Goal: Check status: Check status

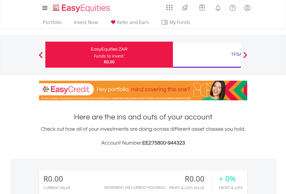
scroll to position [55, 91]
click at [94, 55] on div "Funds to invest:" at bounding box center [109, 56] width 31 height 6
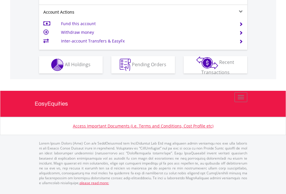
scroll to position [565, 0]
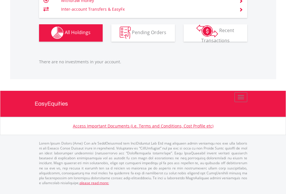
scroll to position [55, 91]
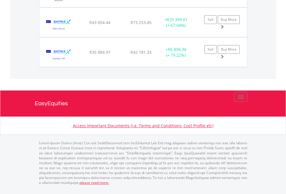
scroll to position [55, 91]
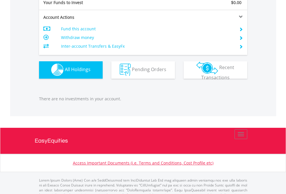
scroll to position [572, 0]
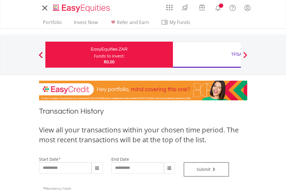
type input "**********"
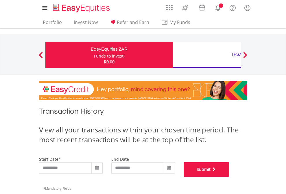
click at [229, 177] on button "Submit" at bounding box center [206, 169] width 46 height 14
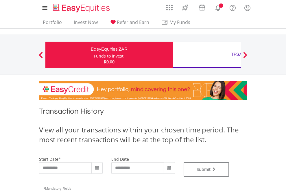
click at [207, 55] on div "TFSA" at bounding box center [236, 54] width 120 height 8
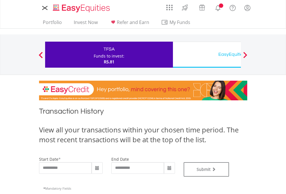
type input "**********"
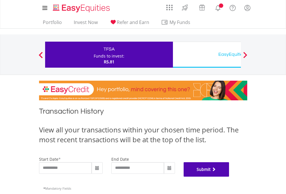
click at [229, 177] on button "Submit" at bounding box center [206, 169] width 46 height 14
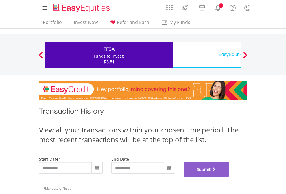
scroll to position [234, 0]
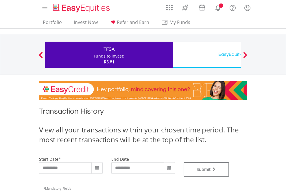
click at [207, 55] on div "EasyEquities USD" at bounding box center [236, 54] width 120 height 8
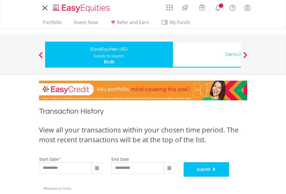
click at [229, 177] on button "Submit" at bounding box center [206, 169] width 46 height 14
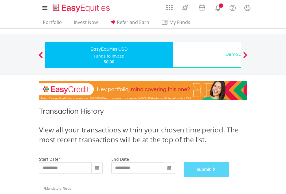
scroll to position [234, 0]
